Goal: Transaction & Acquisition: Purchase product/service

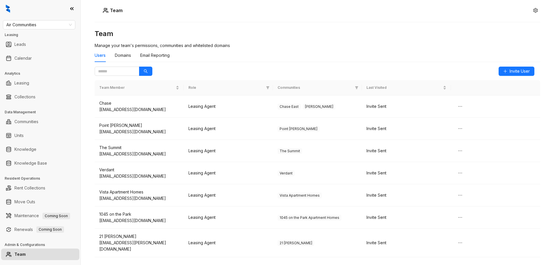
drag, startPoint x: 241, startPoint y: 6, endPoint x: 253, endPoint y: 4, distance: 12.6
click at [241, 7] on div "Team" at bounding box center [318, 10] width 446 height 9
click at [537, 10] on div "Team Team Manage your team's permissions, communities and whitelisted domains U…" at bounding box center [317, 132] width 473 height 265
click at [534, 11] on button "button" at bounding box center [535, 10] width 9 height 9
click at [527, 28] on span "Logout" at bounding box center [531, 26] width 13 height 6
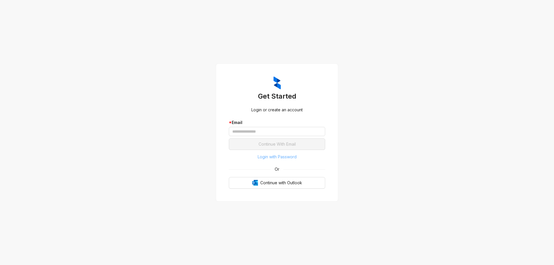
click at [286, 157] on span "Login with Password" at bounding box center [277, 157] width 39 height 6
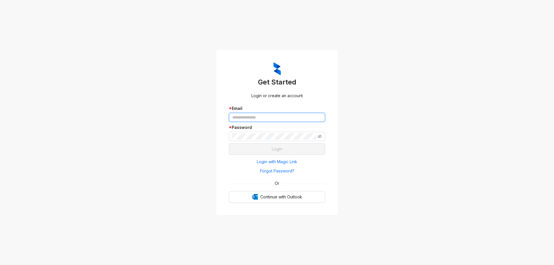
type input "**********"
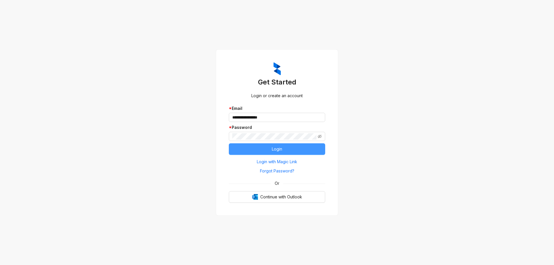
click at [285, 149] on button "Login" at bounding box center [277, 149] width 96 height 12
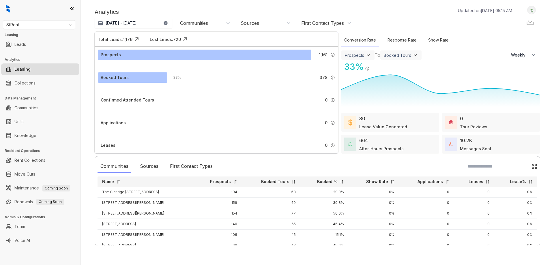
select select "******"
click at [36, 23] on span "SfRent" at bounding box center [39, 24] width 66 height 9
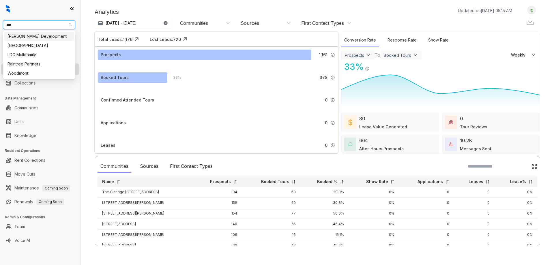
type input "****"
click at [32, 32] on div "Fairfield" at bounding box center [39, 36] width 70 height 9
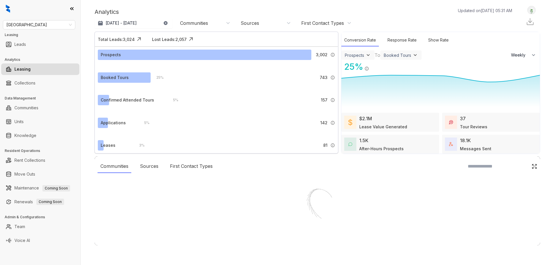
select select "******"
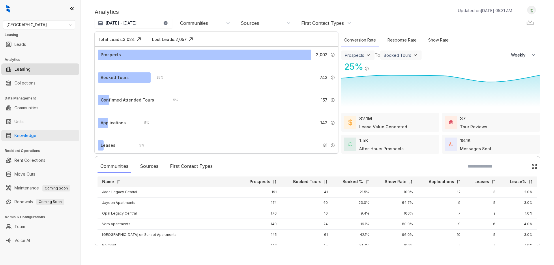
click at [33, 133] on link "Knowledge" at bounding box center [25, 136] width 22 height 12
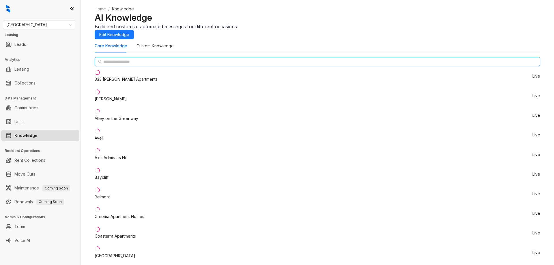
click at [132, 65] on input "text" at bounding box center [317, 62] width 429 height 6
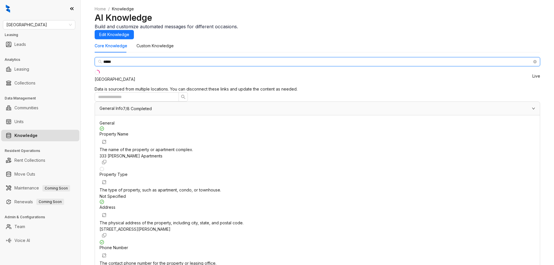
type input "*****"
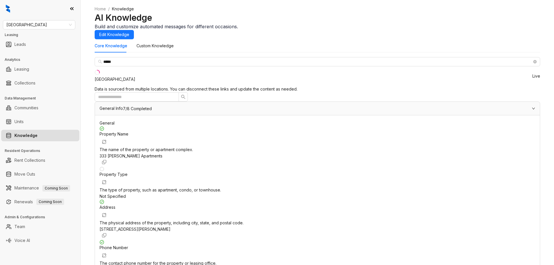
click at [119, 86] on li "Lakeside Vista Live" at bounding box center [318, 76] width 446 height 20
click at [129, 32] on span "Edit Knowledge" at bounding box center [114, 34] width 30 height 6
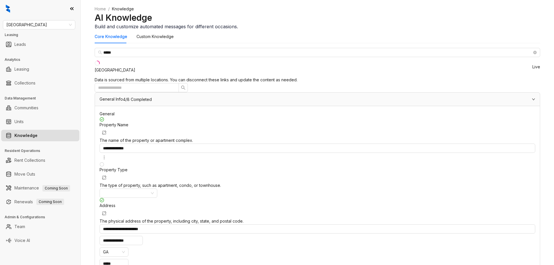
paste input "**********"
type input "**********"
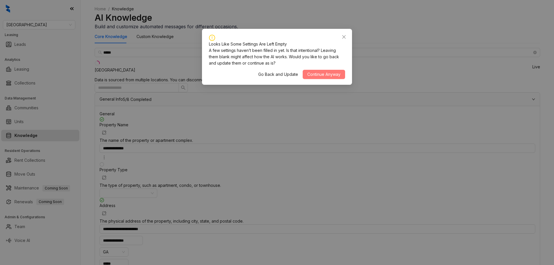
click at [323, 78] on span "Continue Anyway" at bounding box center [323, 74] width 33 height 6
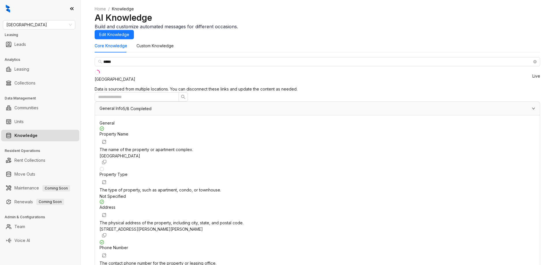
scroll to position [87, 0]
click at [43, 27] on span "[GEOGRAPHIC_DATA]" at bounding box center [39, 24] width 66 height 9
type input "***"
click at [41, 37] on div "Air Communities" at bounding box center [39, 36] width 63 height 6
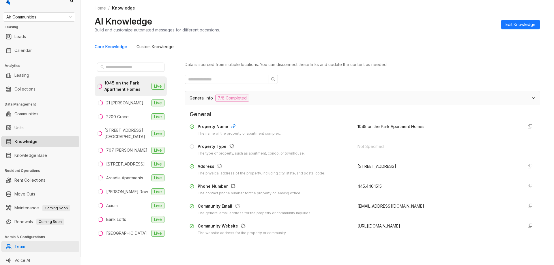
scroll to position [10, 0]
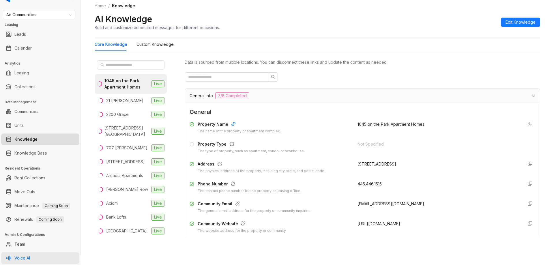
click at [30, 257] on link "Voice AI" at bounding box center [22, 259] width 16 height 12
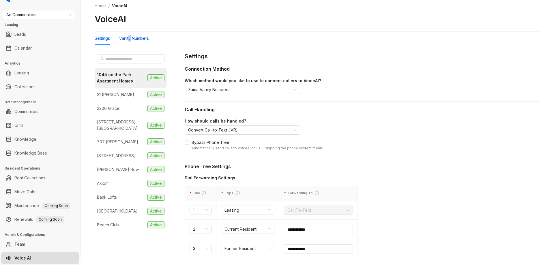
click at [130, 38] on div "Vanity Numbers" at bounding box center [134, 38] width 30 height 6
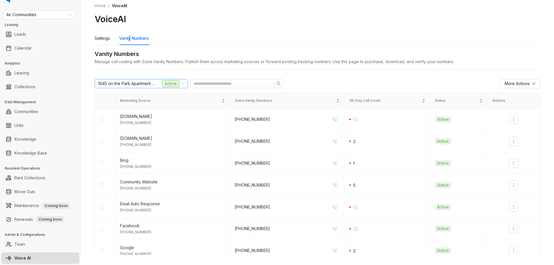
click at [130, 81] on span "1045 on the Park Apartment Homes" at bounding box center [127, 83] width 58 height 9
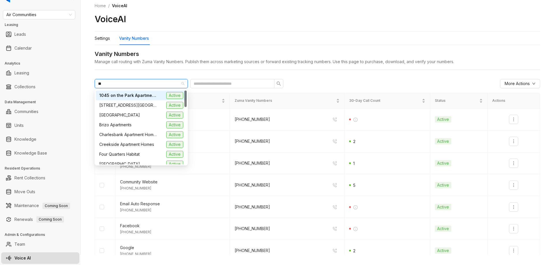
type input "***"
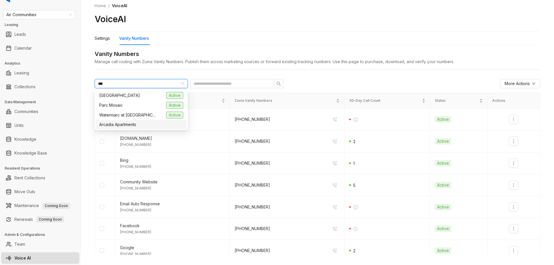
click at [124, 126] on span "Arcadia Apartments" at bounding box center [117, 125] width 37 height 6
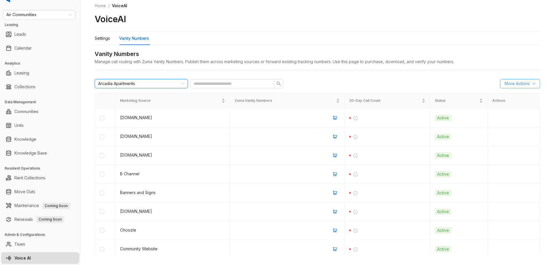
click at [514, 83] on span "More Actions" at bounding box center [517, 84] width 25 height 6
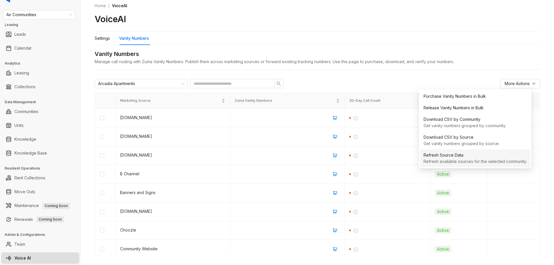
click at [468, 158] on div "Refresh Source Data" at bounding box center [475, 155] width 103 height 6
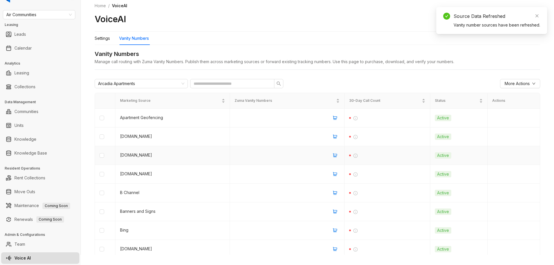
scroll to position [70, 0]
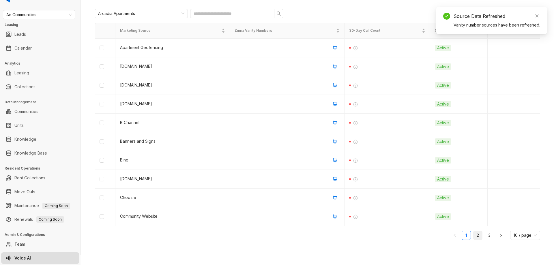
click at [474, 234] on link "2" at bounding box center [478, 235] width 9 height 9
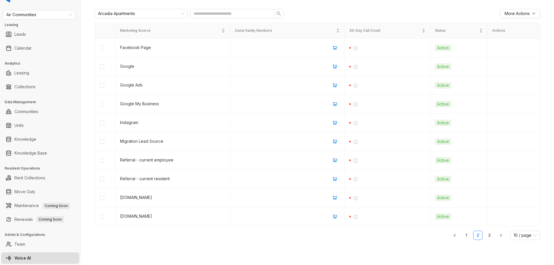
click at [487, 236] on ul "1 2 3 10 / page" at bounding box center [318, 235] width 446 height 9
click at [485, 236] on link "3" at bounding box center [489, 235] width 9 height 9
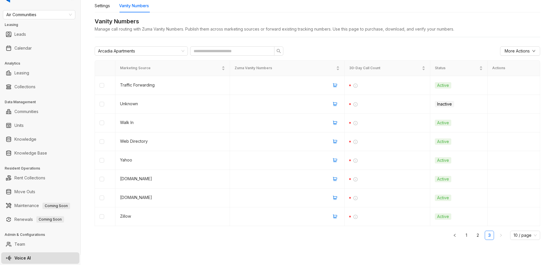
scroll to position [33, 0]
click at [462, 234] on link "1" at bounding box center [466, 235] width 9 height 9
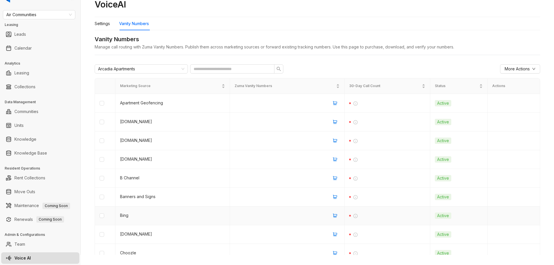
scroll to position [0, 0]
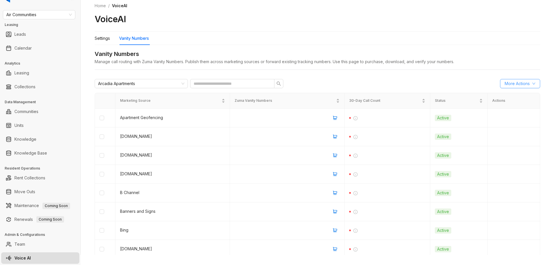
click at [514, 83] on span "More Actions" at bounding box center [517, 84] width 25 height 6
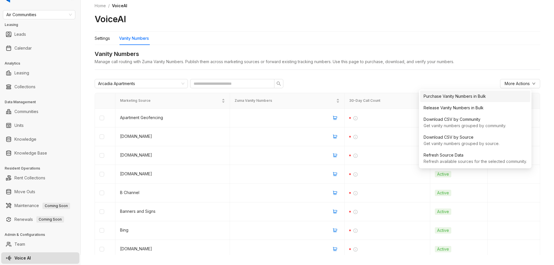
click at [466, 98] on div "Purchase Vanity Numbers in Bulk" at bounding box center [475, 96] width 103 height 6
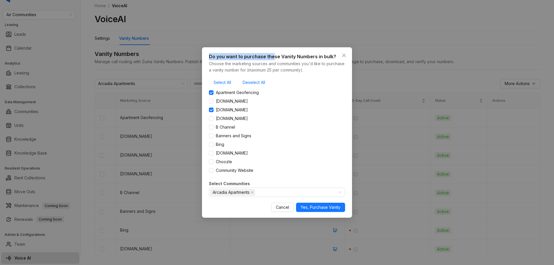
drag, startPoint x: 274, startPoint y: 81, endPoint x: 291, endPoint y: 79, distance: 17.1
click at [300, 78] on div "Do you want to purchase these Vanity Numbers in bulk? Choose the marketing sour…" at bounding box center [277, 132] width 150 height 170
click at [298, 80] on div "Select All Deselect All" at bounding box center [277, 82] width 136 height 9
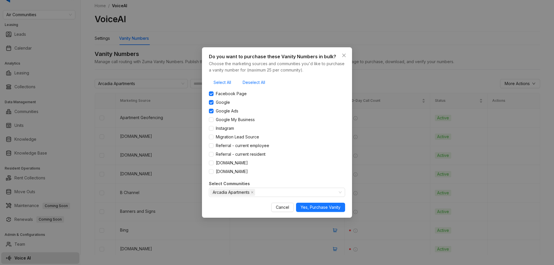
scroll to position [87, 0]
click at [214, 162] on span "Rent.com" at bounding box center [232, 162] width 37 height 6
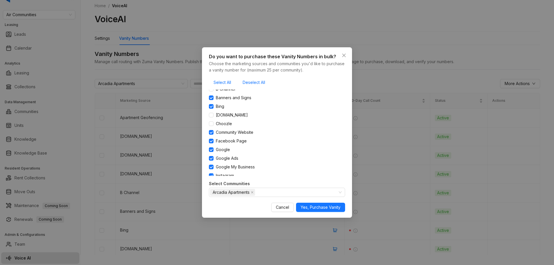
scroll to position [0, 0]
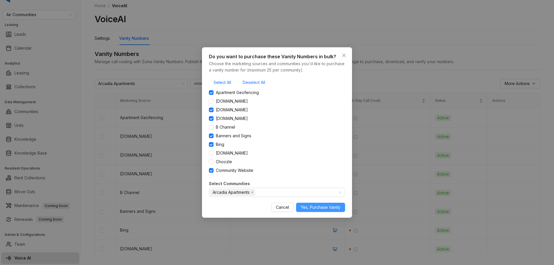
click at [309, 208] on span "Yes, Purchase Vanity" at bounding box center [321, 207] width 40 height 6
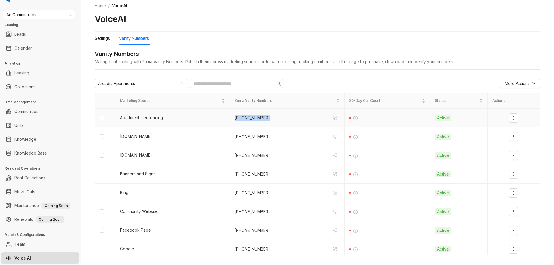
drag, startPoint x: 268, startPoint y: 118, endPoint x: 231, endPoint y: 116, distance: 36.4
click at [231, 116] on td "(970) 660 9809" at bounding box center [287, 118] width 115 height 19
copy div "(970) 660 9809"
drag, startPoint x: 270, startPoint y: 138, endPoint x: 231, endPoint y: 136, distance: 38.2
click at [231, 136] on td "(970) 591 7553" at bounding box center [287, 137] width 115 height 19
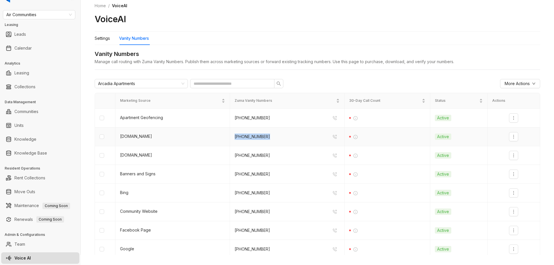
copy div "(970) 591 7553"
drag, startPoint x: 267, startPoint y: 156, endPoint x: 231, endPoint y: 155, distance: 35.5
click at [231, 155] on td "(970) 408 3941" at bounding box center [287, 155] width 115 height 19
copy div "(970) 408 3941"
drag, startPoint x: 269, startPoint y: 174, endPoint x: 231, endPoint y: 173, distance: 38.1
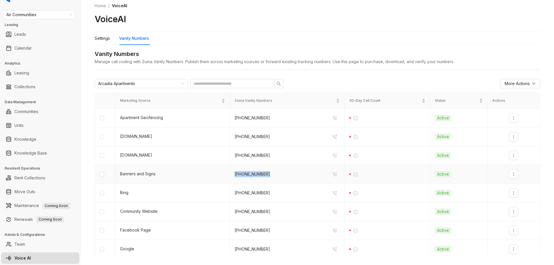
click at [231, 173] on td "(970) 444 7955" at bounding box center [287, 174] width 115 height 19
copy div "(970) 444 7955"
drag, startPoint x: 267, startPoint y: 195, endPoint x: 233, endPoint y: 193, distance: 34.4
click at [235, 193] on div "(719) 530 7797" at bounding box center [287, 192] width 105 height 9
copy div "(719) 530 7797"
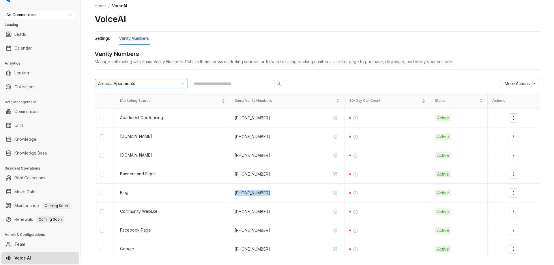
copy div "(719) 530 7797"
drag, startPoint x: 275, startPoint y: 215, endPoint x: 233, endPoint y: 213, distance: 42.2
click at [235, 213] on div "(970) 660 0417" at bounding box center [287, 211] width 105 height 9
copy div "(970) 660 0417"
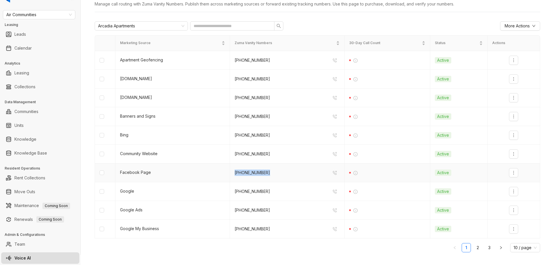
drag, startPoint x: 261, startPoint y: 173, endPoint x: 231, endPoint y: 172, distance: 30.6
click at [231, 172] on td "(970) 717 4684" at bounding box center [287, 173] width 115 height 19
copy div "(970) 717 4684"
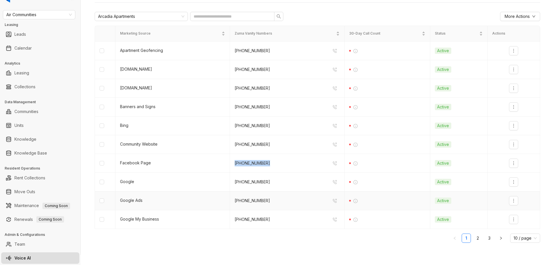
scroll to position [70, 0]
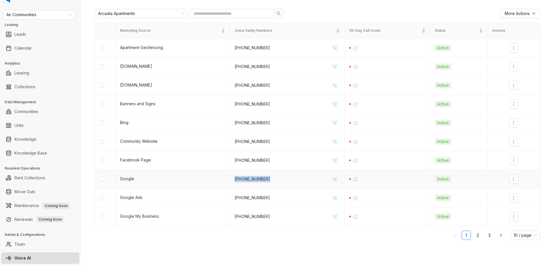
drag, startPoint x: 267, startPoint y: 180, endPoint x: 230, endPoint y: 180, distance: 37.0
click at [230, 180] on td "(970) 594 9374" at bounding box center [287, 179] width 115 height 19
copy div "(970) 594 9374"
drag, startPoint x: 255, startPoint y: 199, endPoint x: 231, endPoint y: 199, distance: 24.0
click at [231, 199] on td "(719) 751 5295" at bounding box center [287, 198] width 115 height 19
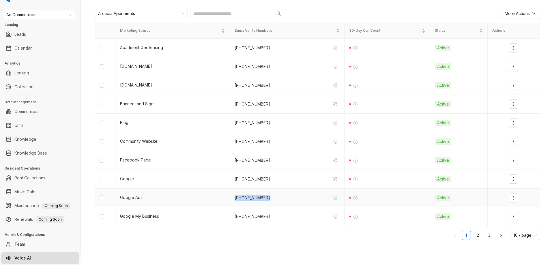
copy div "(719) 751 5295"
drag, startPoint x: 253, startPoint y: 218, endPoint x: 233, endPoint y: 217, distance: 20.2
click at [235, 217] on div "(719) 652 8155" at bounding box center [287, 216] width 105 height 9
click at [474, 236] on link "2" at bounding box center [478, 235] width 9 height 9
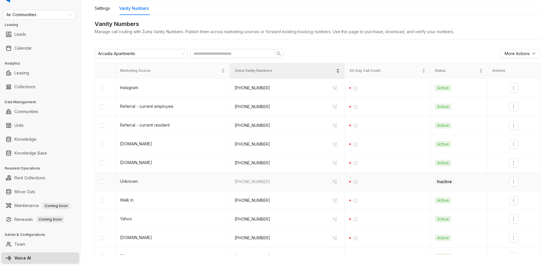
scroll to position [0, 0]
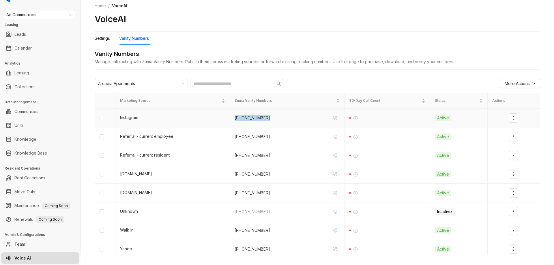
drag, startPoint x: 273, startPoint y: 118, endPoint x: 231, endPoint y: 118, distance: 41.6
click at [231, 118] on td "(719) 752 5498" at bounding box center [287, 118] width 115 height 19
drag, startPoint x: 269, startPoint y: 138, endPoint x: 230, endPoint y: 138, distance: 39.0
click at [230, 138] on td "(970) 591 5518" at bounding box center [287, 137] width 115 height 19
drag, startPoint x: 267, startPoint y: 157, endPoint x: 229, endPoint y: 156, distance: 37.8
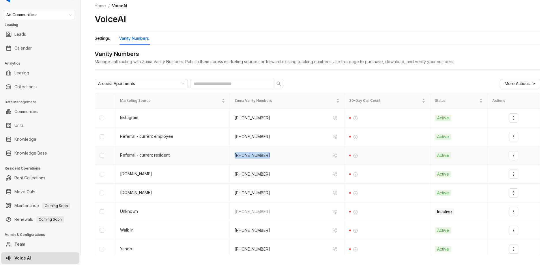
click at [230, 156] on td "(719) 752 5881" at bounding box center [287, 155] width 115 height 19
drag, startPoint x: 271, startPoint y: 175, endPoint x: 230, endPoint y: 173, distance: 41.1
click at [230, 173] on td "(719) 793 9671" at bounding box center [287, 174] width 115 height 19
drag, startPoint x: 273, startPoint y: 196, endPoint x: 229, endPoint y: 195, distance: 44.2
click at [230, 195] on td "(719) 496 4527" at bounding box center [287, 193] width 115 height 19
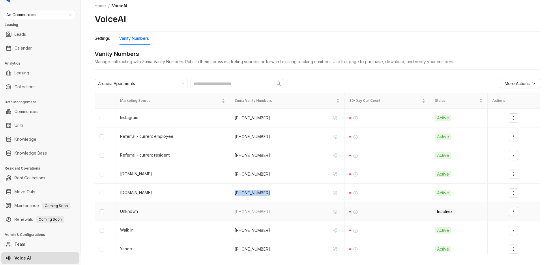
scroll to position [29, 0]
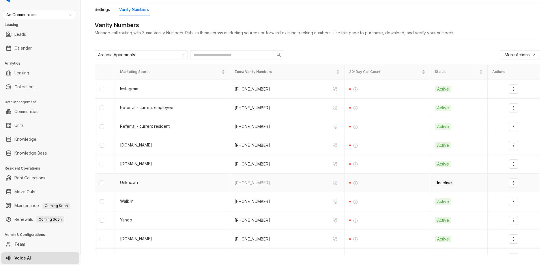
click at [255, 184] on div "(970) 469 8271" at bounding box center [253, 183] width 36 height 6
drag, startPoint x: 264, startPoint y: 182, endPoint x: 229, endPoint y: 181, distance: 35.8
click at [230, 181] on td "(970) 469 8271" at bounding box center [287, 183] width 115 height 19
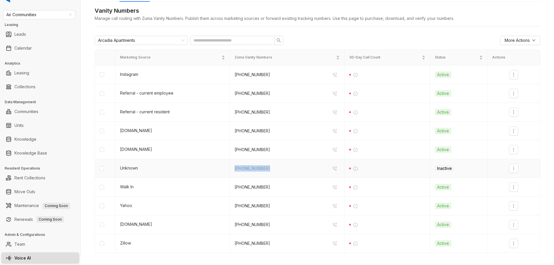
scroll to position [58, 0]
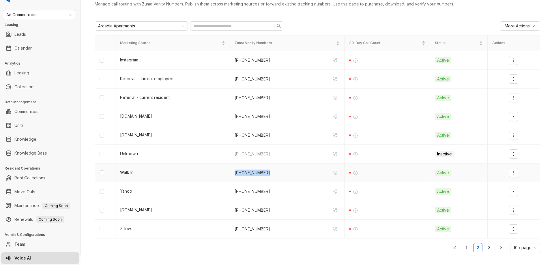
drag, startPoint x: 264, startPoint y: 171, endPoint x: 231, endPoint y: 171, distance: 32.3
click at [231, 171] on td "(970) 665 4141" at bounding box center [287, 173] width 115 height 19
drag, startPoint x: 268, startPoint y: 193, endPoint x: 231, endPoint y: 191, distance: 36.7
click at [231, 191] on td "(719) 745 5131" at bounding box center [287, 191] width 115 height 19
drag, startPoint x: 273, startPoint y: 212, endPoint x: 231, endPoint y: 211, distance: 42.1
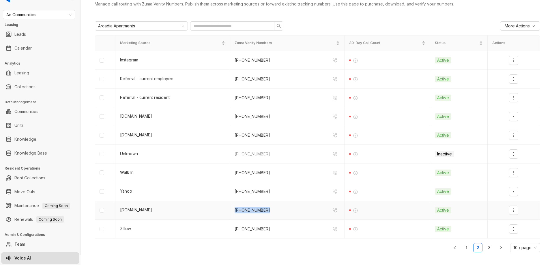
click at [231, 211] on td "(970) 650 5005" at bounding box center [287, 210] width 115 height 19
drag, startPoint x: 269, startPoint y: 231, endPoint x: 220, endPoint y: 215, distance: 51.8
click at [230, 228] on td "(719) 419 8113" at bounding box center [287, 229] width 115 height 19
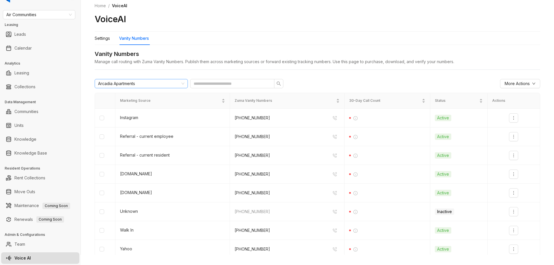
click at [164, 83] on div "Arcadia Apartments" at bounding box center [138, 83] width 81 height 9
type input "***"
click at [141, 93] on div "Skyview Apartments" at bounding box center [141, 95] width 84 height 6
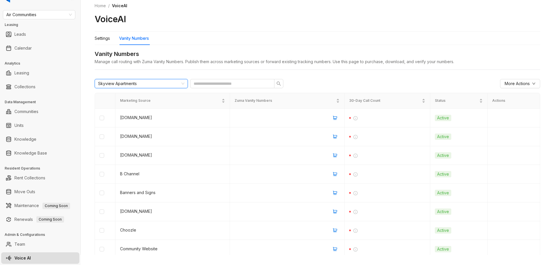
click at [348, 27] on div "Home / VoiceAI VoiceAI" at bounding box center [318, 14] width 446 height 36
click at [505, 81] on span "More Actions" at bounding box center [517, 84] width 25 height 6
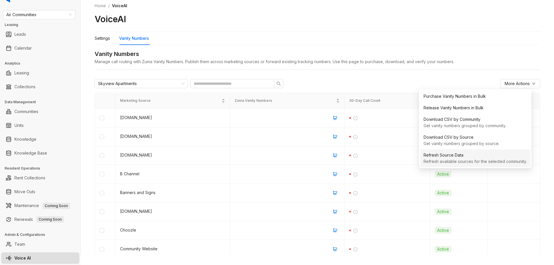
click at [454, 157] on div "Refresh Source Data" at bounding box center [475, 155] width 103 height 6
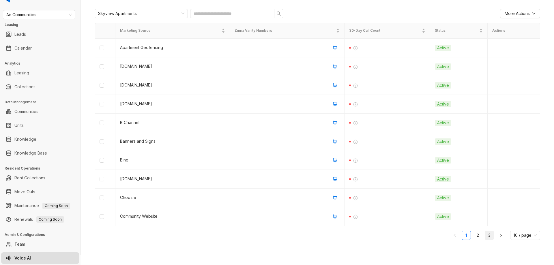
click at [485, 235] on link "3" at bounding box center [489, 235] width 9 height 9
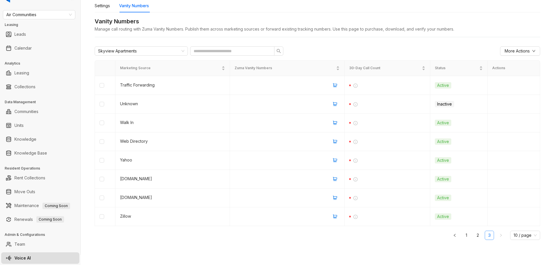
scroll to position [33, 0]
click at [474, 236] on link "2" at bounding box center [478, 235] width 9 height 9
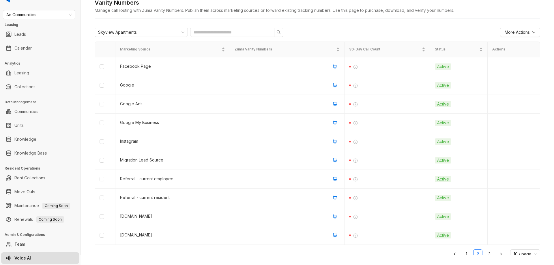
scroll to position [70, 0]
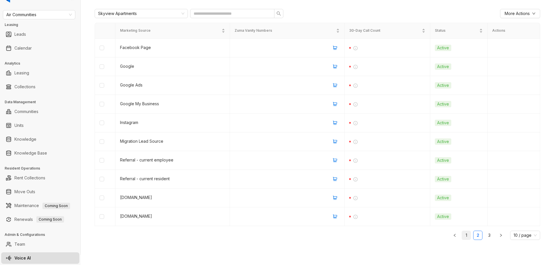
click at [462, 240] on li "1" at bounding box center [466, 235] width 9 height 9
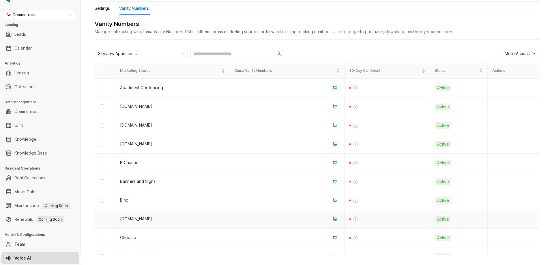
scroll to position [0, 0]
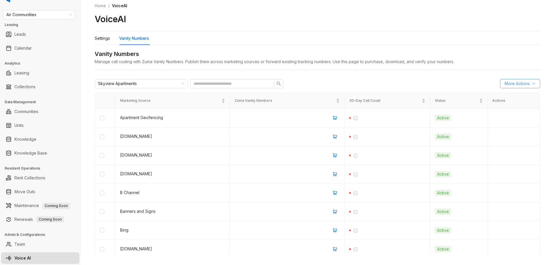
click at [505, 86] on span "More Actions" at bounding box center [517, 84] width 25 height 6
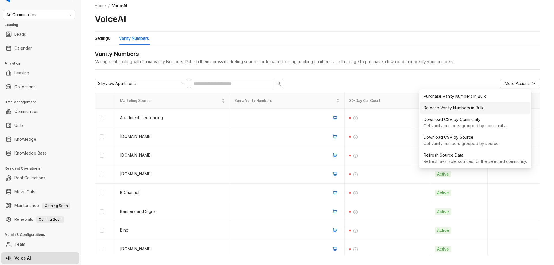
click at [467, 111] on div "Release Vanity Numbers in Bulk" at bounding box center [475, 108] width 103 height 9
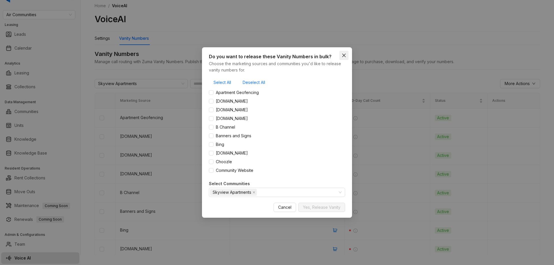
click at [344, 57] on icon "close" at bounding box center [344, 55] width 5 height 5
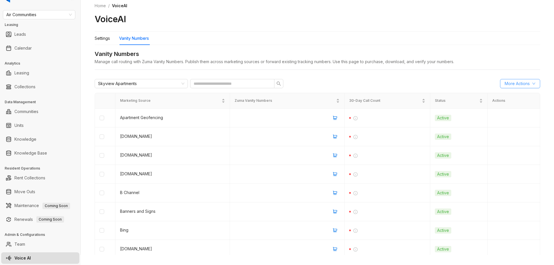
click at [511, 81] on span "More Actions" at bounding box center [517, 84] width 25 height 6
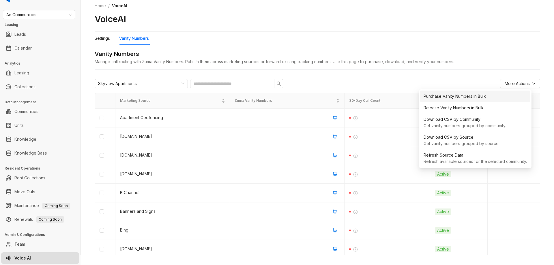
click at [476, 98] on div "Purchase Vanity Numbers in Bulk" at bounding box center [475, 96] width 103 height 6
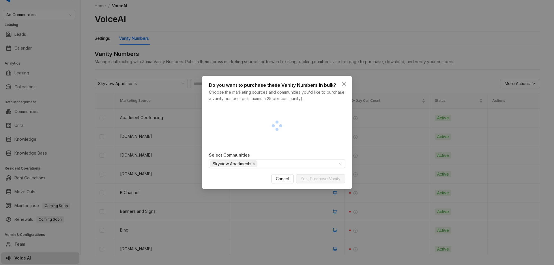
click at [265, 109] on div at bounding box center [277, 125] width 136 height 43
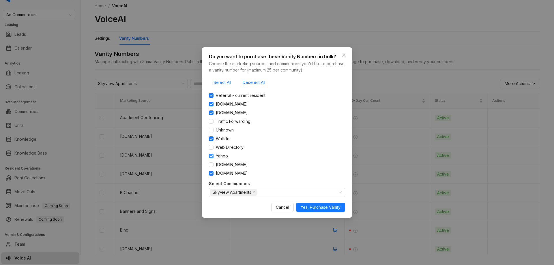
scroll to position [154, 0]
click at [215, 120] on span "Unknown" at bounding box center [225, 121] width 23 height 6
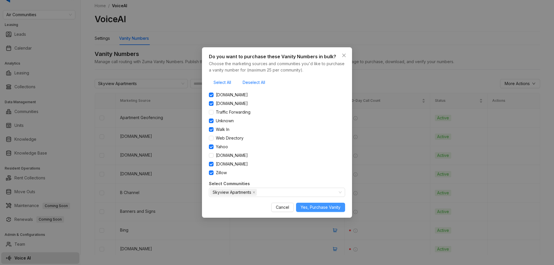
click at [328, 207] on span "Yes, Purchase Vanity" at bounding box center [321, 207] width 40 height 6
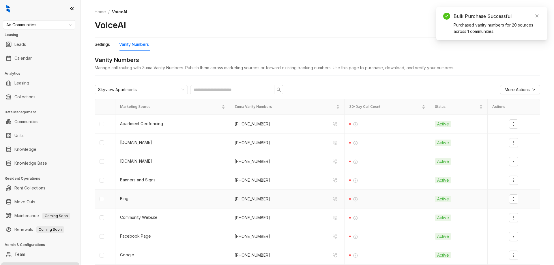
scroll to position [0, 0]
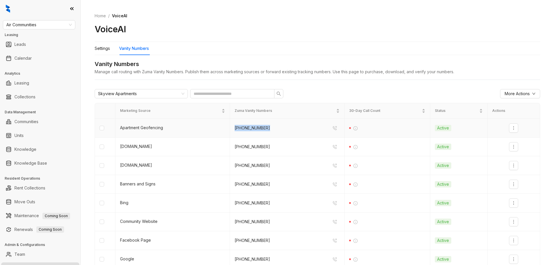
drag, startPoint x: 271, startPoint y: 127, endPoint x: 231, endPoint y: 128, distance: 39.8
click at [231, 128] on td "(978) 731 9453" at bounding box center [287, 128] width 115 height 19
drag, startPoint x: 265, startPoint y: 147, endPoint x: 232, endPoint y: 147, distance: 32.9
click at [235, 147] on div "(567) 364 8352" at bounding box center [287, 146] width 105 height 9
drag, startPoint x: 265, startPoint y: 167, endPoint x: 231, endPoint y: 167, distance: 34.1
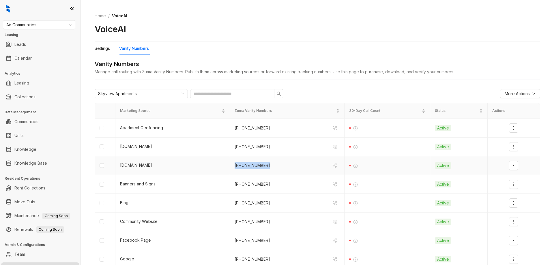
click at [231, 167] on td "(567) 364 8583" at bounding box center [287, 165] width 115 height 19
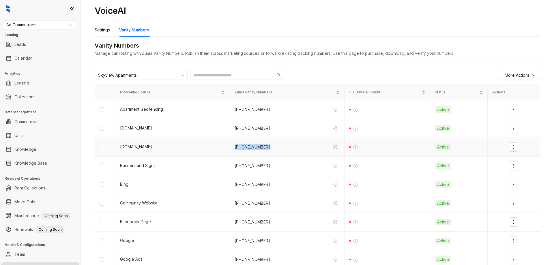
scroll to position [29, 0]
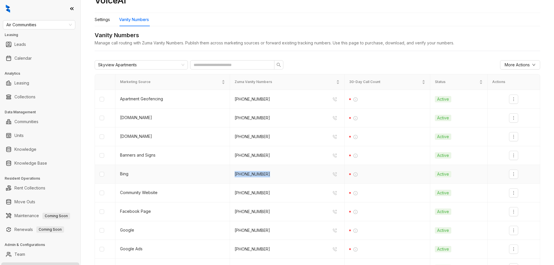
drag, startPoint x: 266, startPoint y: 177, endPoint x: 229, endPoint y: 175, distance: 36.7
click at [230, 175] on td "(657) 306 5596" at bounding box center [287, 174] width 115 height 19
drag, startPoint x: 265, startPoint y: 192, endPoint x: 233, endPoint y: 192, distance: 32.0
click at [235, 192] on div "(567) 364 6267" at bounding box center [287, 192] width 105 height 9
drag, startPoint x: 265, startPoint y: 214, endPoint x: 236, endPoint y: 201, distance: 31.0
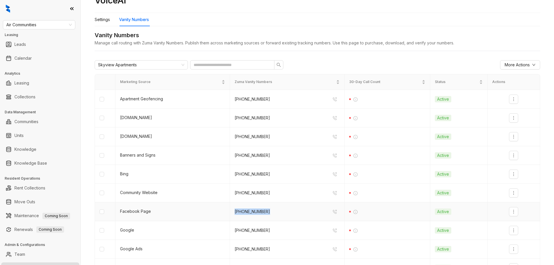
click at [230, 212] on td "(864) 648 8774" at bounding box center [287, 212] width 115 height 19
drag, startPoint x: 270, startPoint y: 155, endPoint x: 231, endPoint y: 156, distance: 39.0
click at [231, 156] on td "(864) 571 2689" at bounding box center [287, 155] width 115 height 19
drag, startPoint x: 269, startPoint y: 210, endPoint x: 229, endPoint y: 203, distance: 40.9
click at [231, 210] on td "(864) 648 8774" at bounding box center [287, 212] width 115 height 19
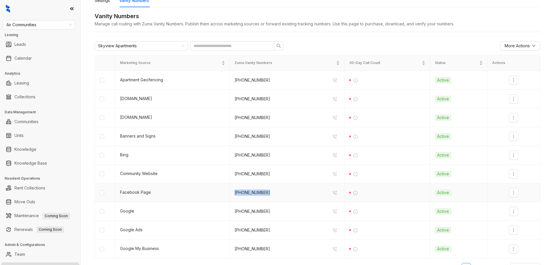
scroll to position [70, 0]
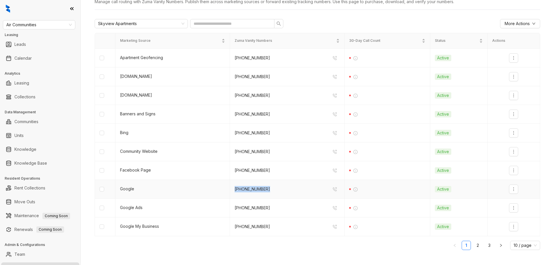
drag, startPoint x: 268, startPoint y: 191, endPoint x: 229, endPoint y: 191, distance: 38.7
click at [230, 191] on td "(567) 364 6159" at bounding box center [287, 189] width 115 height 19
drag, startPoint x: 269, startPoint y: 208, endPoint x: 220, endPoint y: 191, distance: 51.9
click at [227, 207] on tr "Google Ads (657) 384 1052 Active" at bounding box center [317, 208] width 445 height 19
drag, startPoint x: 266, startPoint y: 227, endPoint x: 231, endPoint y: 190, distance: 51.1
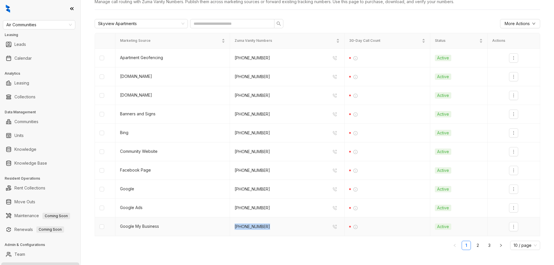
click at [231, 226] on td "(567) 364 8776" at bounding box center [287, 227] width 115 height 19
click at [474, 248] on link "2" at bounding box center [478, 245] width 9 height 9
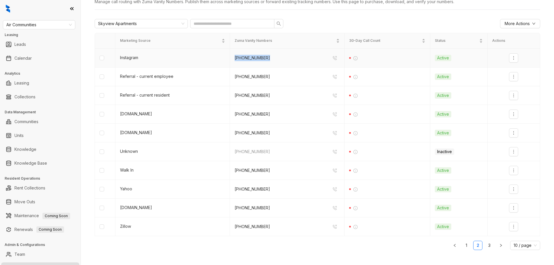
drag, startPoint x: 261, startPoint y: 59, endPoint x: 229, endPoint y: 58, distance: 32.3
click at [230, 58] on td "(978) 731 9441" at bounding box center [287, 58] width 115 height 19
drag, startPoint x: 272, startPoint y: 75, endPoint x: 231, endPoint y: 76, distance: 40.7
click at [231, 76] on td "(567) 364 6148" at bounding box center [287, 77] width 115 height 19
drag, startPoint x: 255, startPoint y: 96, endPoint x: 230, endPoint y: 97, distance: 25.4
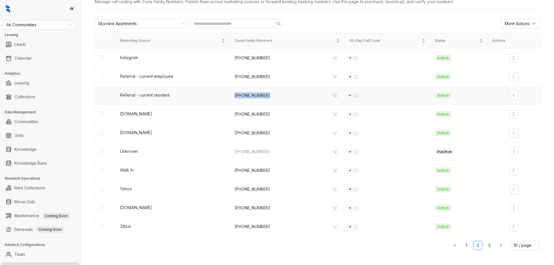
click at [230, 97] on td "(978) 874 9523" at bounding box center [287, 95] width 115 height 19
drag, startPoint x: 252, startPoint y: 114, endPoint x: 239, endPoint y: 109, distance: 14.2
click at [235, 113] on div "(978) 731 9552" at bounding box center [287, 114] width 105 height 9
drag, startPoint x: 262, startPoint y: 133, endPoint x: 231, endPoint y: 133, distance: 30.9
click at [231, 133] on td "(443) 241 9195" at bounding box center [287, 133] width 115 height 19
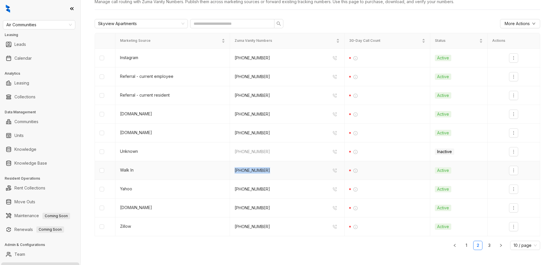
drag, startPoint x: 266, startPoint y: 173, endPoint x: 229, endPoint y: 169, distance: 38.1
click at [230, 171] on td "(978) 731 9454" at bounding box center [287, 170] width 115 height 19
drag, startPoint x: 269, startPoint y: 188, endPoint x: 229, endPoint y: 189, distance: 39.9
click at [230, 189] on td "(978) 731 9684" at bounding box center [287, 189] width 115 height 19
drag, startPoint x: 268, startPoint y: 205, endPoint x: 225, endPoint y: 206, distance: 43.6
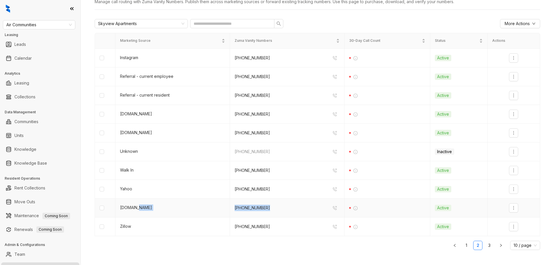
click at [225, 206] on tr "Yelp.com (567) 364 6095 Active" at bounding box center [317, 208] width 445 height 19
drag, startPoint x: 252, startPoint y: 227, endPoint x: 225, endPoint y: 214, distance: 29.7
click at [230, 226] on td "(567) 364 8833" at bounding box center [287, 227] width 115 height 19
drag, startPoint x: 274, startPoint y: 151, endPoint x: 231, endPoint y: 152, distance: 43.0
click at [231, 152] on td "(978) 874 9512" at bounding box center [287, 152] width 115 height 19
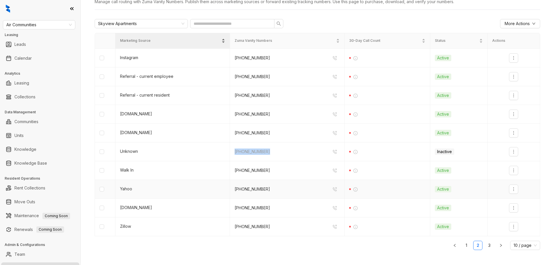
scroll to position [0, 0]
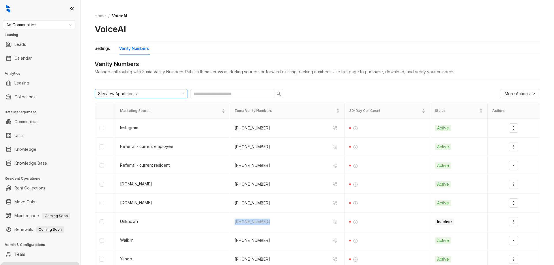
click at [142, 95] on div "Skyview Apartments" at bounding box center [138, 93] width 81 height 9
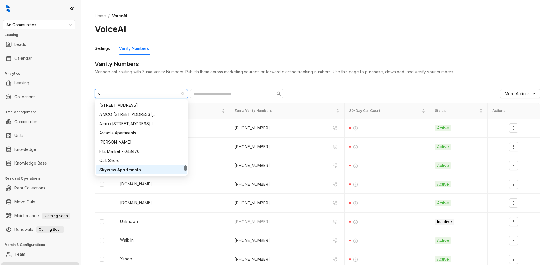
scroll to position [204, 0]
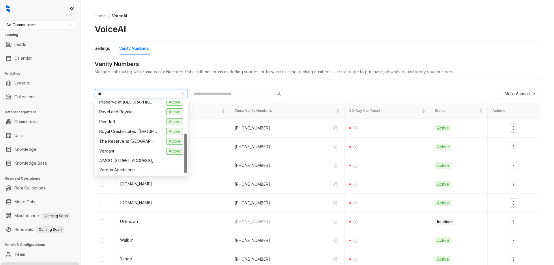
type input "***"
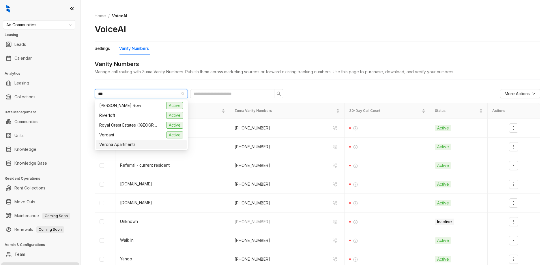
click at [123, 144] on span "Verona Apartments" at bounding box center [117, 144] width 36 height 6
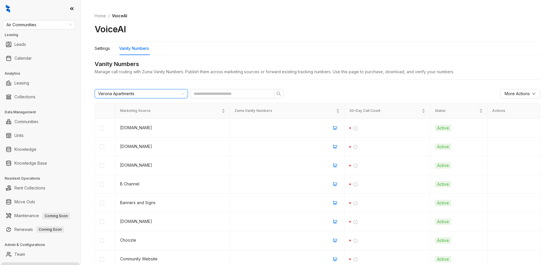
click at [302, 35] on div "Home / VoiceAI VoiceAI" at bounding box center [318, 24] width 446 height 36
click at [501, 89] on button "More Actions" at bounding box center [520, 93] width 40 height 9
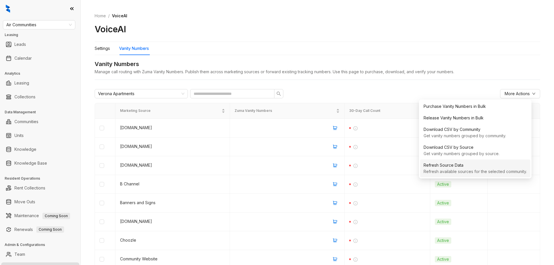
click at [470, 167] on div "Refresh Source Data" at bounding box center [475, 165] width 103 height 6
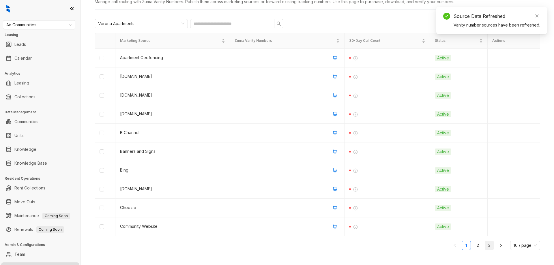
click at [485, 247] on link "3" at bounding box center [489, 245] width 9 height 9
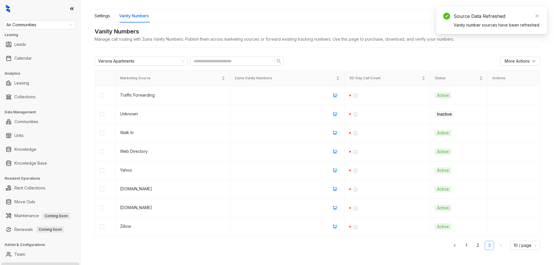
scroll to position [33, 0]
click at [474, 247] on link "2" at bounding box center [478, 245] width 9 height 9
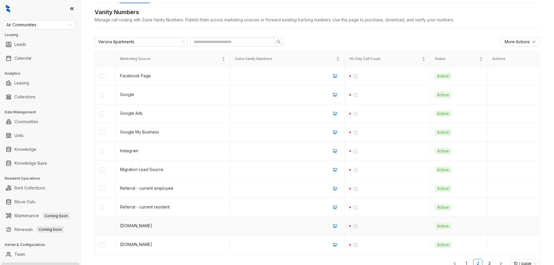
scroll to position [70, 0]
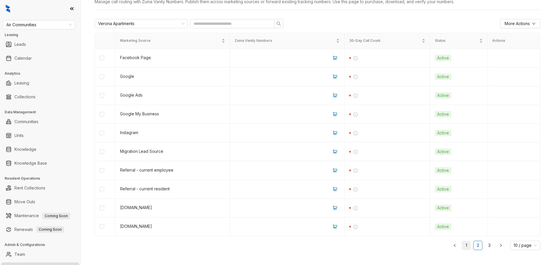
click at [462, 247] on link "1" at bounding box center [466, 245] width 9 height 9
click at [518, 23] on span "More Actions" at bounding box center [517, 23] width 25 height 6
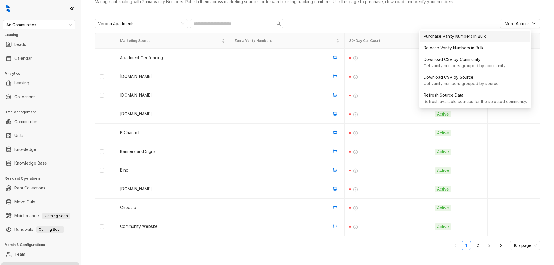
click at [468, 35] on div "Purchase Vanity Numbers in Bulk" at bounding box center [475, 36] width 103 height 6
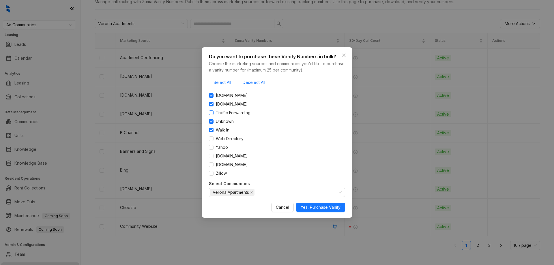
scroll to position [154, 0]
click at [325, 209] on span "Yes, Purchase Vanity" at bounding box center [321, 207] width 40 height 6
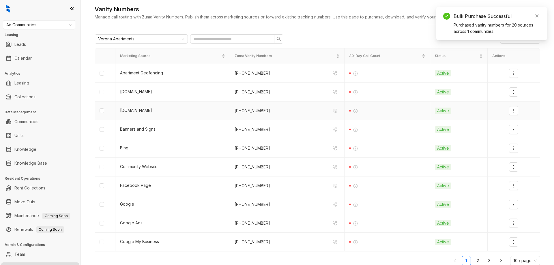
scroll to position [41, 0]
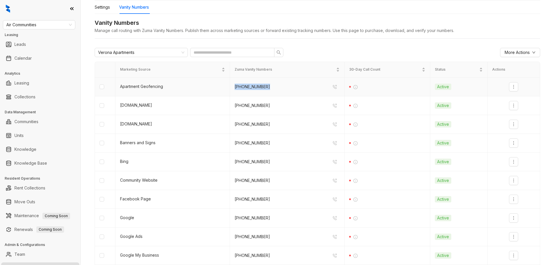
drag, startPoint x: 258, startPoint y: 87, endPoint x: 227, endPoint y: 86, distance: 31.2
click at [230, 87] on td "(978) 506 0721" at bounding box center [287, 87] width 115 height 19
drag, startPoint x: 270, startPoint y: 108, endPoint x: 231, endPoint y: 107, distance: 38.4
click at [231, 107] on td "(978) 540 8065" at bounding box center [287, 105] width 115 height 19
drag, startPoint x: 270, startPoint y: 125, endPoint x: 229, endPoint y: 126, distance: 40.7
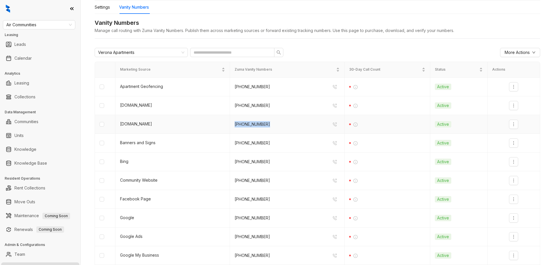
click at [230, 126] on td "(978) 486 5755" at bounding box center [287, 124] width 115 height 19
drag, startPoint x: 267, startPoint y: 163, endPoint x: 229, endPoint y: 162, distance: 38.1
click at [230, 162] on td "(978) 486 7016" at bounding box center [287, 162] width 115 height 19
drag, startPoint x: 253, startPoint y: 143, endPoint x: 230, endPoint y: 142, distance: 22.8
click at [230, 142] on td "(978) 486 7781" at bounding box center [287, 143] width 115 height 19
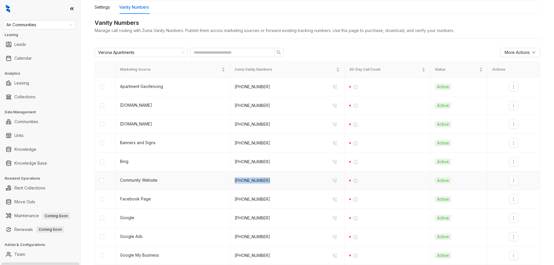
drag, startPoint x: 273, startPoint y: 181, endPoint x: 230, endPoint y: 182, distance: 43.0
click at [230, 182] on td "(978) 506 4232" at bounding box center [287, 180] width 115 height 19
drag, startPoint x: 266, startPoint y: 161, endPoint x: 229, endPoint y: 162, distance: 36.7
click at [230, 162] on td "(978) 486 7016" at bounding box center [287, 162] width 115 height 19
drag, startPoint x: 267, startPoint y: 199, endPoint x: 229, endPoint y: 197, distance: 38.4
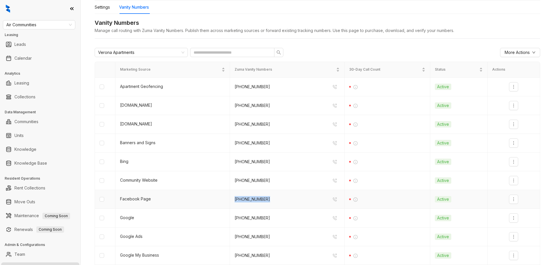
click at [230, 198] on td "(978) 486 5142" at bounding box center [287, 199] width 115 height 19
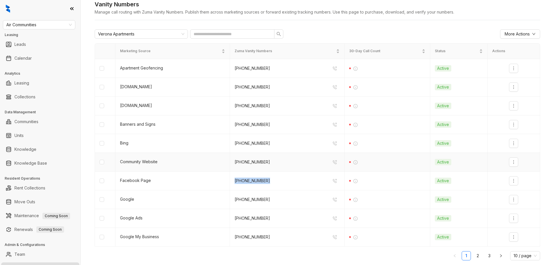
scroll to position [70, 0]
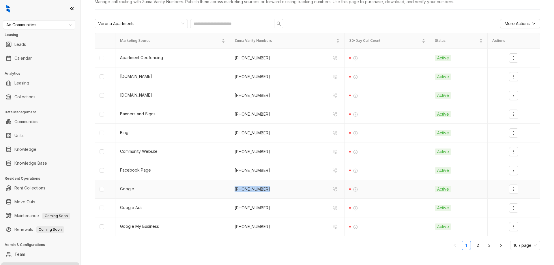
drag, startPoint x: 271, startPoint y: 189, endPoint x: 230, endPoint y: 189, distance: 41.3
click at [230, 189] on td "(978) 506 0489" at bounding box center [287, 189] width 115 height 19
drag, startPoint x: 267, startPoint y: 208, endPoint x: 227, endPoint y: 208, distance: 40.7
click at [227, 208] on tr "Google Ads (978) 698 4024 Active" at bounding box center [317, 208] width 445 height 19
drag, startPoint x: 274, startPoint y: 228, endPoint x: 230, endPoint y: 225, distance: 44.3
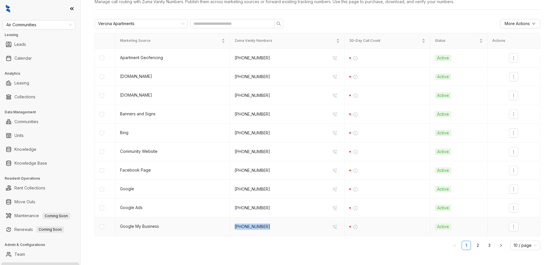
click at [230, 226] on td "(978) 540 8265" at bounding box center [287, 227] width 115 height 19
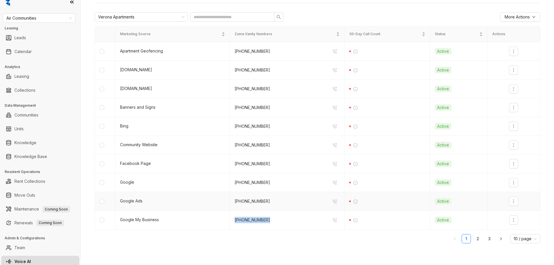
scroll to position [10, 0]
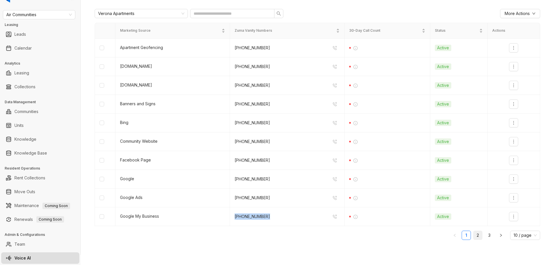
click at [474, 236] on link "2" at bounding box center [478, 235] width 9 height 9
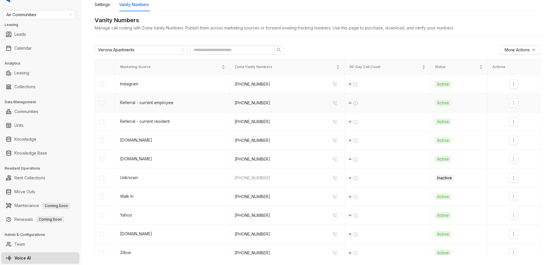
scroll to position [0, 0]
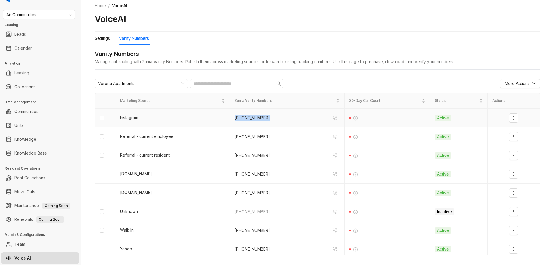
drag, startPoint x: 268, startPoint y: 120, endPoint x: 232, endPoint y: 116, distance: 35.7
click at [235, 116] on div "(978) 698 4186" at bounding box center [287, 117] width 105 height 9
drag, startPoint x: 263, startPoint y: 138, endPoint x: 231, endPoint y: 138, distance: 31.8
click at [231, 138] on td "(978) 506 4220" at bounding box center [287, 137] width 115 height 19
drag, startPoint x: 266, startPoint y: 155, endPoint x: 230, endPoint y: 155, distance: 36.7
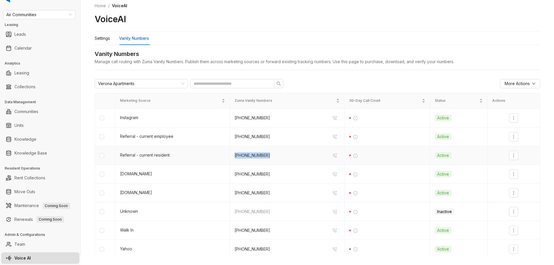
click at [230, 155] on td "(978) 540 8244" at bounding box center [287, 155] width 115 height 19
drag, startPoint x: 268, startPoint y: 178, endPoint x: 229, endPoint y: 176, distance: 39.0
click at [230, 176] on td "(252) 629 6544" at bounding box center [287, 174] width 115 height 19
drag, startPoint x: 276, startPoint y: 196, endPoint x: 232, endPoint y: 193, distance: 43.7
click at [235, 193] on div "(978) 506 0609" at bounding box center [287, 192] width 105 height 9
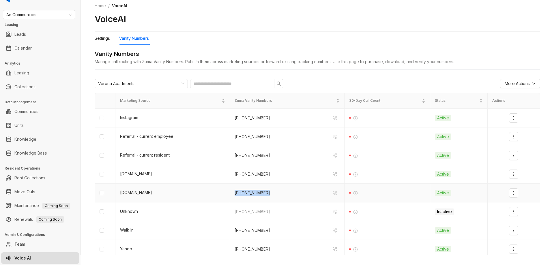
scroll to position [29, 0]
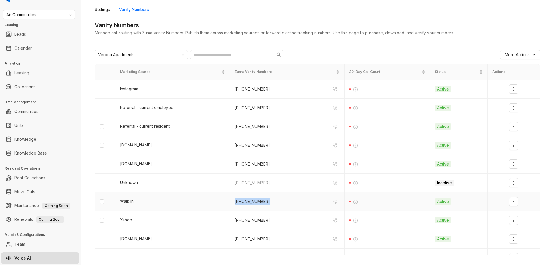
drag, startPoint x: 268, startPoint y: 202, endPoint x: 231, endPoint y: 202, distance: 36.1
click at [231, 202] on td "(978) 486 7826" at bounding box center [287, 202] width 115 height 19
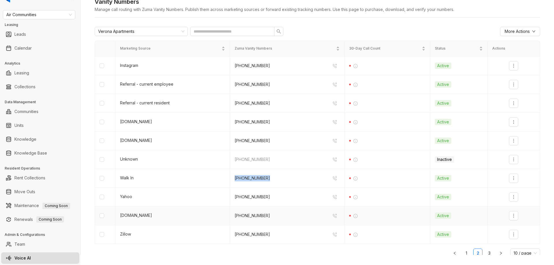
scroll to position [70, 0]
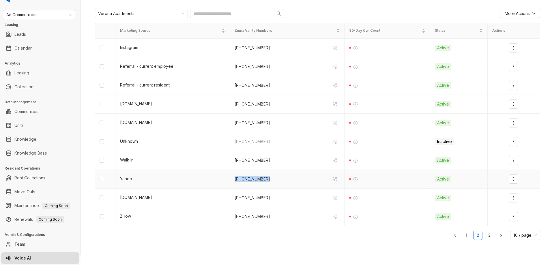
drag, startPoint x: 264, startPoint y: 180, endPoint x: 228, endPoint y: 179, distance: 36.1
click at [230, 179] on td "(978) 540 8475" at bounding box center [287, 179] width 115 height 19
drag, startPoint x: 262, startPoint y: 202, endPoint x: 232, endPoint y: 199, distance: 29.2
click at [235, 199] on div "(978) 506 4329" at bounding box center [287, 197] width 105 height 9
drag, startPoint x: 273, startPoint y: 217, endPoint x: 229, endPoint y: 211, distance: 44.6
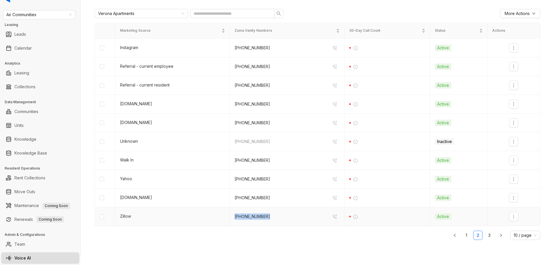
click at [230, 214] on td "(252) 629 6509" at bounding box center [287, 217] width 115 height 19
drag, startPoint x: 271, startPoint y: 141, endPoint x: 228, endPoint y: 141, distance: 43.0
click at [230, 141] on td "(978) 486 7490" at bounding box center [287, 141] width 115 height 19
click at [32, 45] on link "Calendar" at bounding box center [22, 48] width 17 height 12
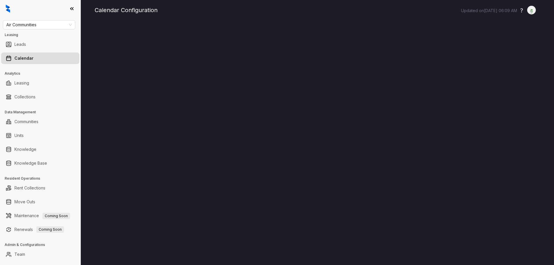
drag, startPoint x: 233, startPoint y: 10, endPoint x: 190, endPoint y: 19, distance: 44.2
click at [233, 10] on div "Calendar Configuration Updated on Sep 18, 2025, 06:09 AM ? Logout" at bounding box center [318, 10] width 446 height 9
